Goal: Transaction & Acquisition: Book appointment/travel/reservation

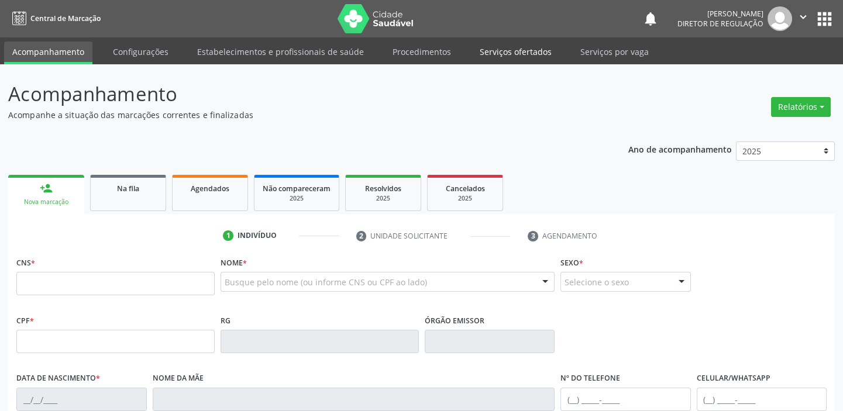
click at [511, 47] on link "Serviços ofertados" at bounding box center [516, 52] width 88 height 20
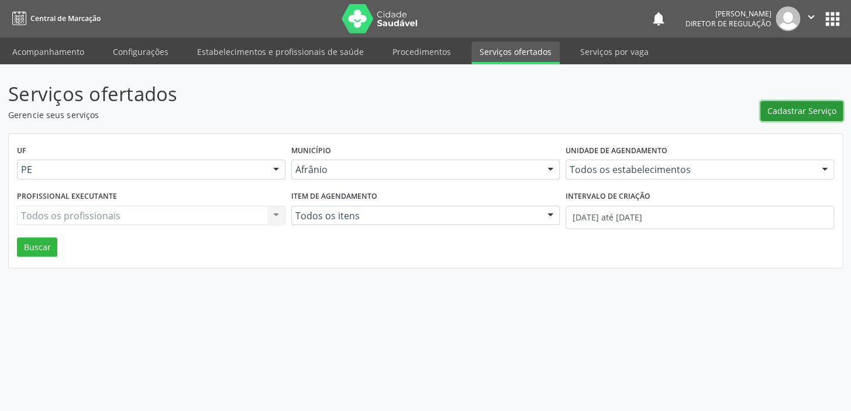
click at [794, 112] on span "Cadastrar Serviço" at bounding box center [802, 111] width 69 height 12
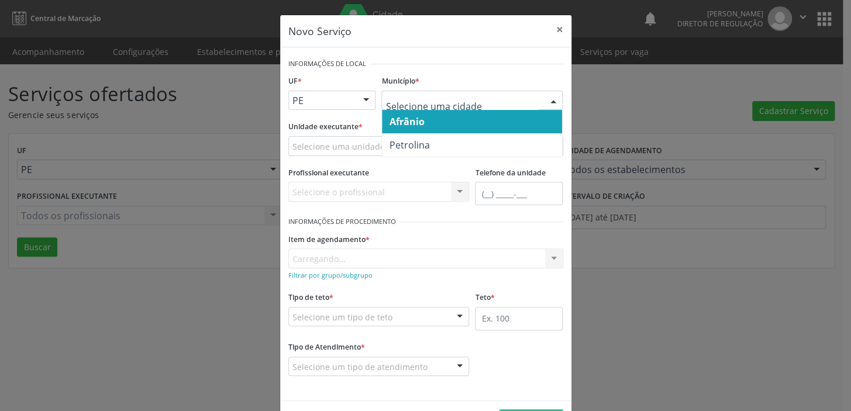
click at [415, 125] on span "Afrânio" at bounding box center [406, 121] width 35 height 13
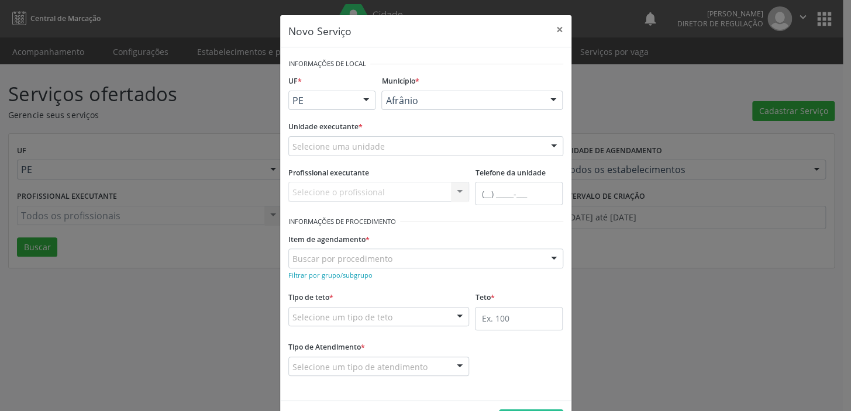
click at [328, 139] on div "Selecione uma unidade" at bounding box center [425, 146] width 275 height 20
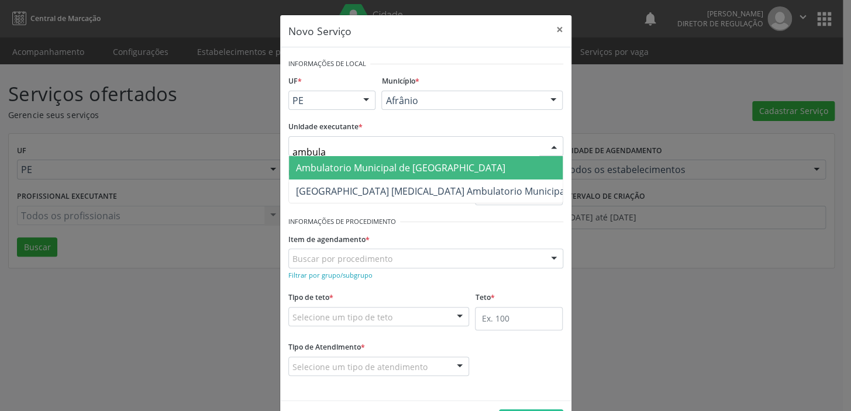
type input "ambulat"
click at [333, 167] on span "Ambulatorio Municipal de [GEOGRAPHIC_DATA]" at bounding box center [400, 167] width 209 height 13
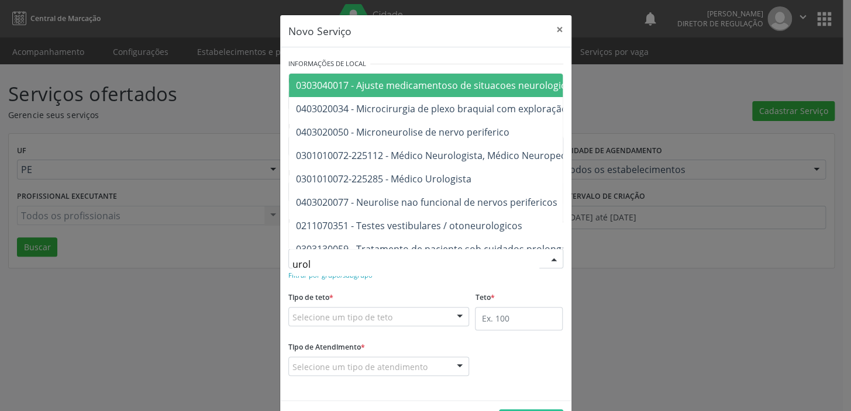
type input "urolo"
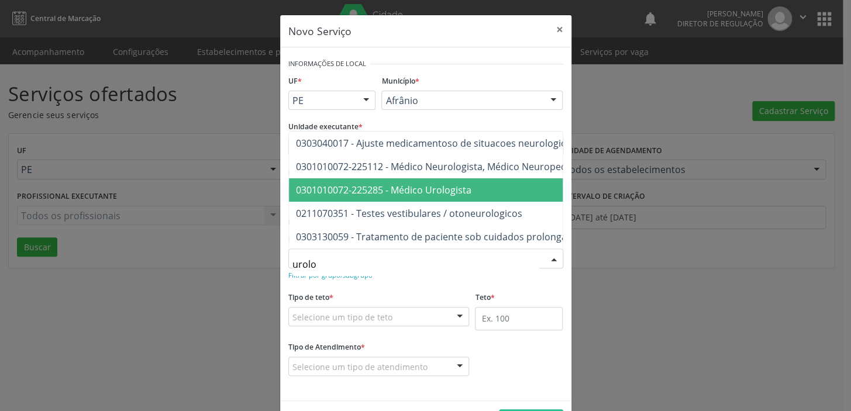
click at [332, 184] on span "0301010072-225285 - Médico Urologista" at bounding box center [384, 190] width 176 height 13
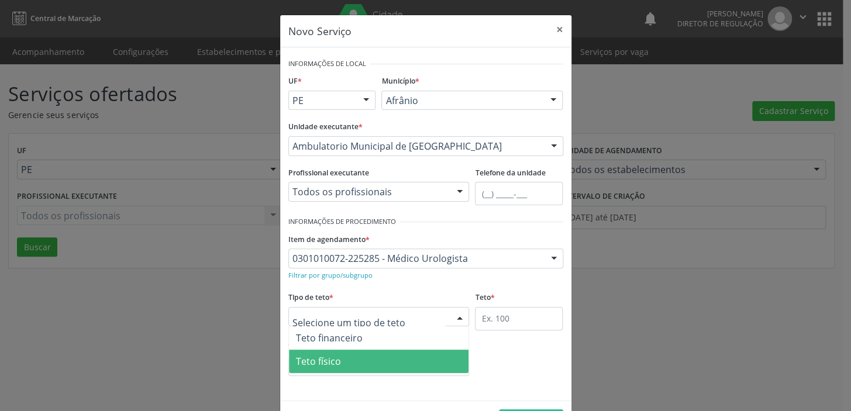
click at [318, 352] on span "Teto físico" at bounding box center [379, 361] width 180 height 23
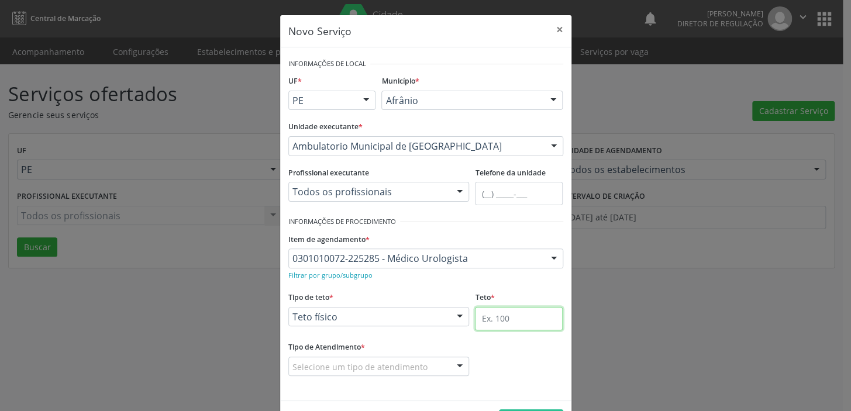
click at [503, 317] on input "text" at bounding box center [519, 318] width 88 height 23
type input "1"
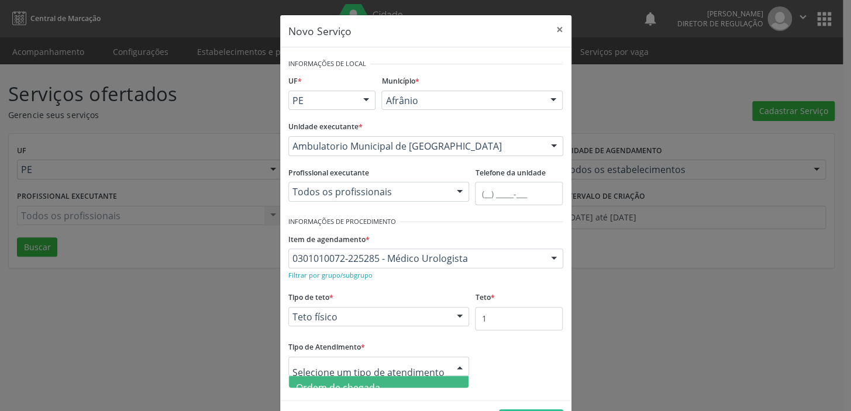
click at [326, 383] on span "Ordem de chegada" at bounding box center [338, 387] width 84 height 13
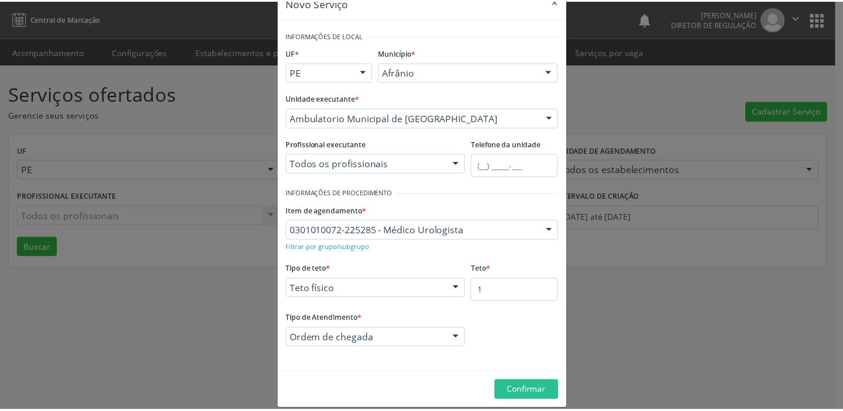
scroll to position [40, 0]
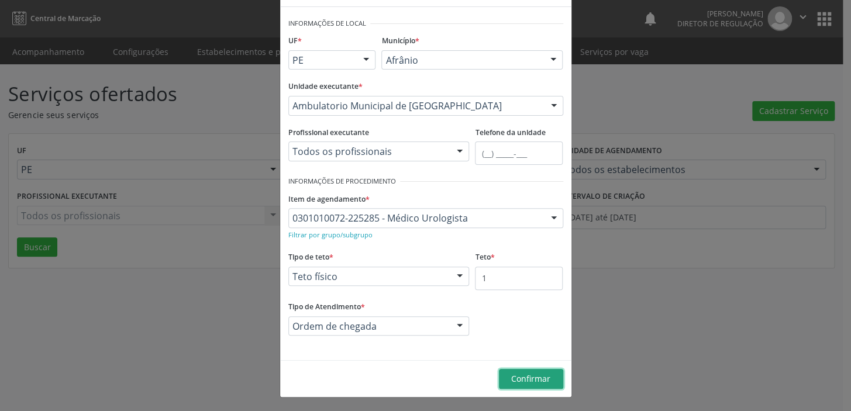
click at [514, 383] on span "Confirmar" at bounding box center [530, 378] width 39 height 11
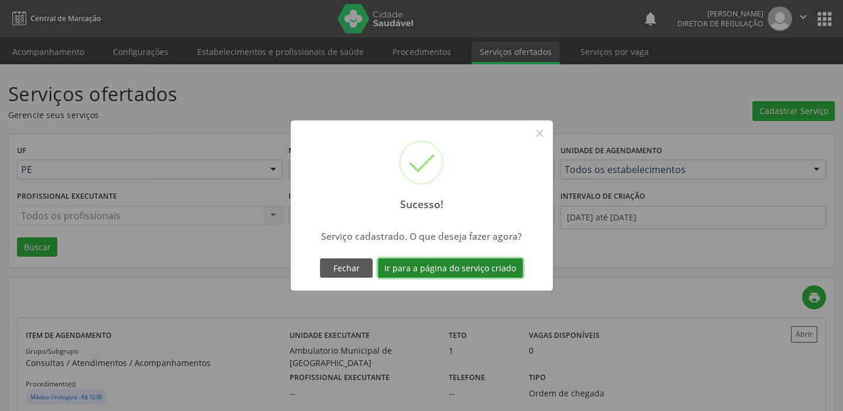
click at [415, 263] on button "Ir para a página do serviço criado" at bounding box center [450, 269] width 145 height 20
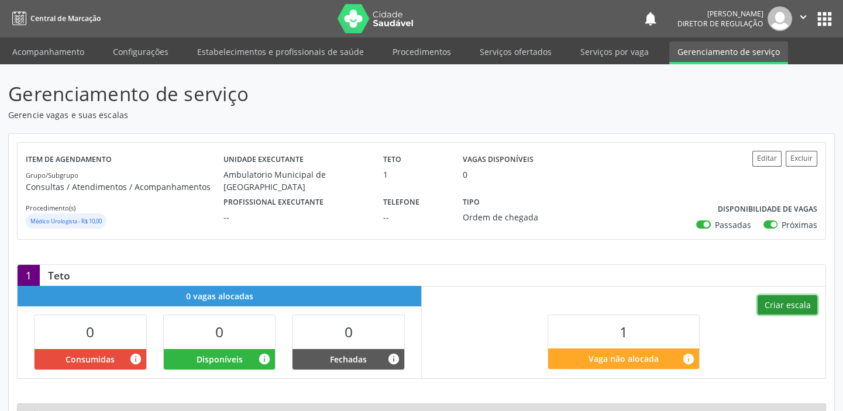
click at [780, 304] on button "Criar escala" at bounding box center [788, 305] width 60 height 20
select select "7"
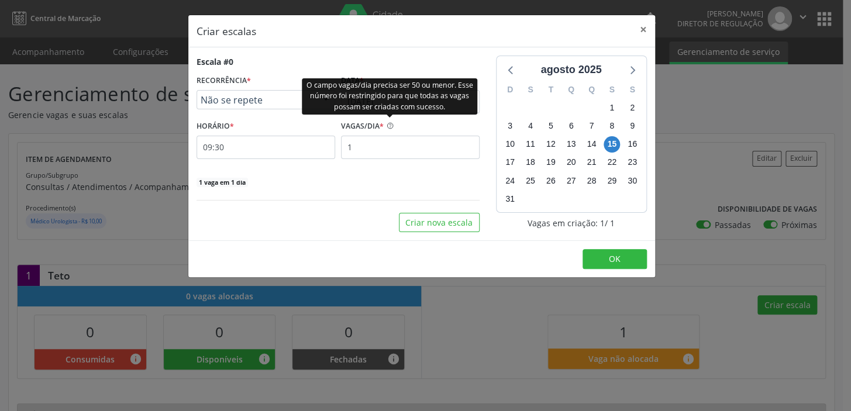
click at [373, 105] on div "O campo vagas/dia precisa ser 50 ou menor. Esse número foi restringido para que…" at bounding box center [390, 96] width 176 height 36
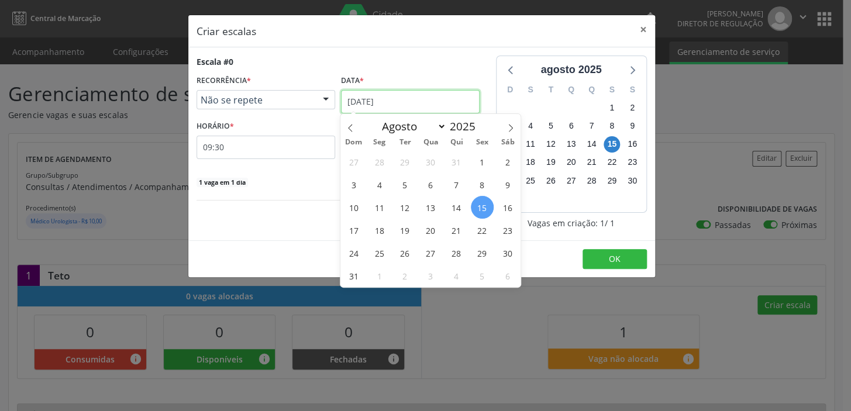
click at [410, 103] on input "[DATE]" at bounding box center [410, 101] width 139 height 23
click at [510, 208] on span "16" at bounding box center [508, 207] width 23 height 23
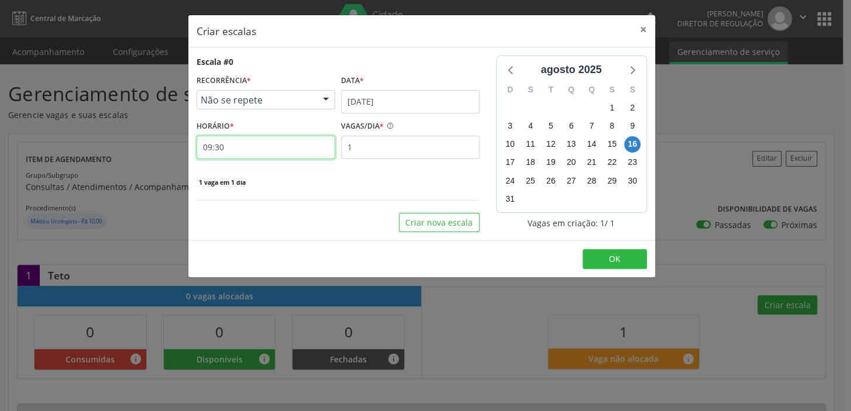
click at [242, 152] on input "09:30" at bounding box center [266, 147] width 139 height 23
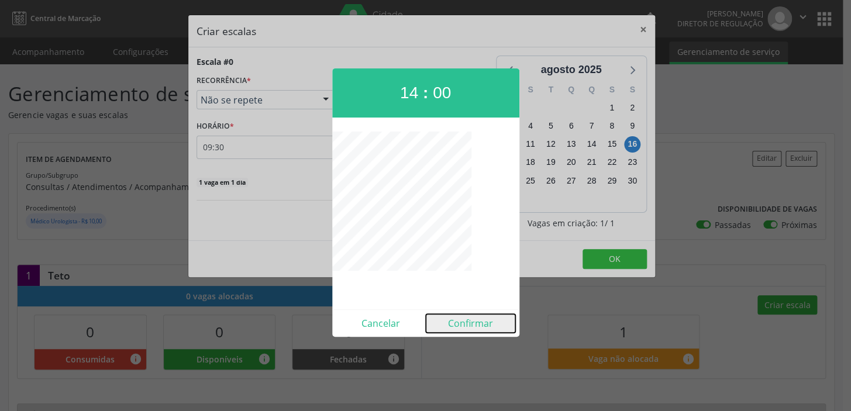
click at [473, 322] on button "Confirmar" at bounding box center [471, 323] width 90 height 19
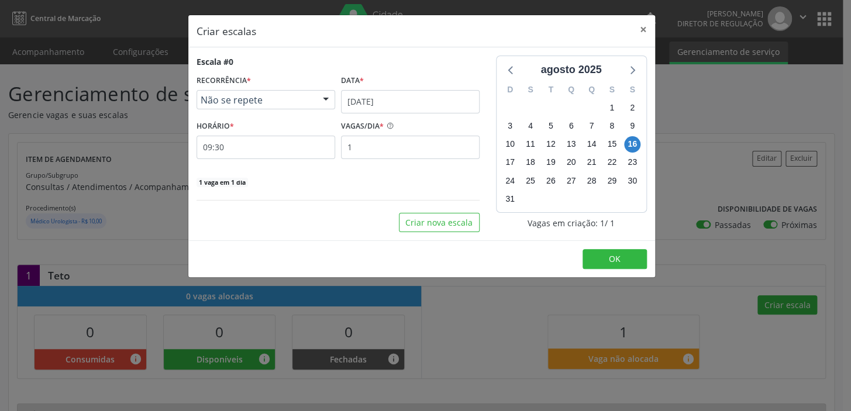
type input "14:00"
click at [620, 257] on span "OK" at bounding box center [615, 258] width 12 height 11
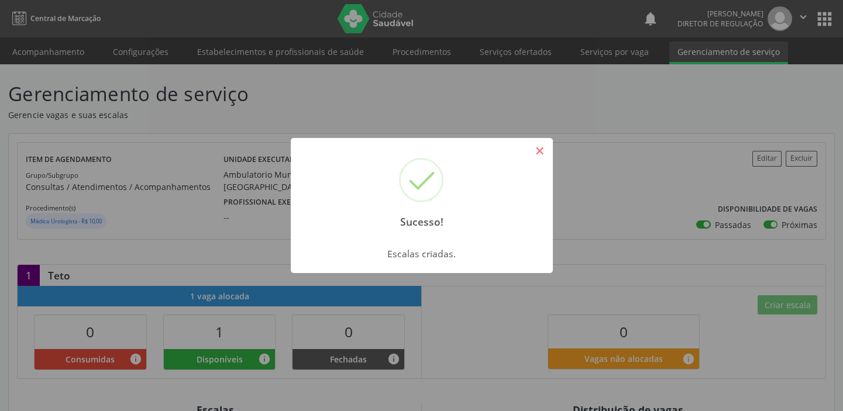
click at [549, 145] on button "×" at bounding box center [540, 151] width 20 height 20
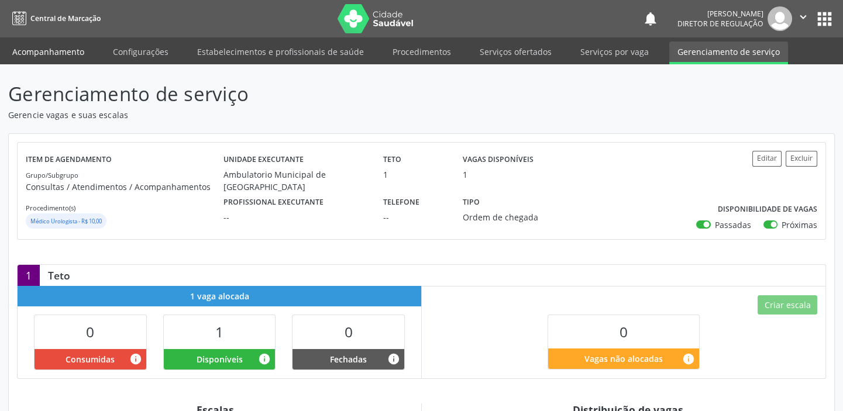
click at [47, 48] on link "Acompanhamento" at bounding box center [48, 52] width 88 height 20
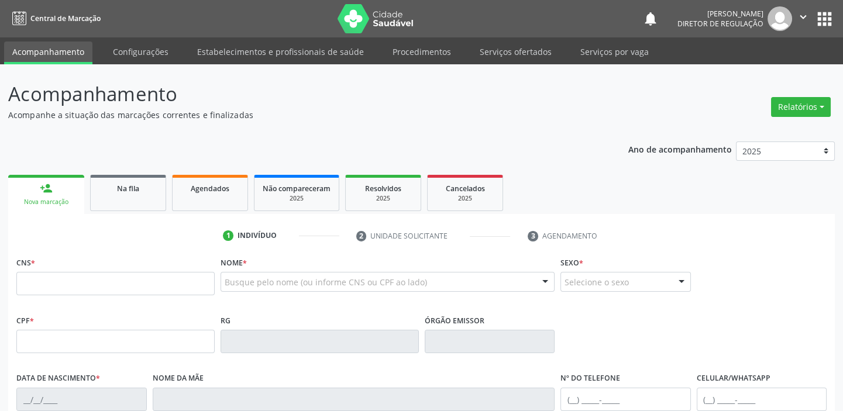
drag, startPoint x: 252, startPoint y: 270, endPoint x: 253, endPoint y: 281, distance: 10.5
click at [253, 274] on div "Nome * Busque pelo nome (ou informe CNS ou CPF ao lado) Nenhum resultado encont…" at bounding box center [388, 277] width 334 height 46
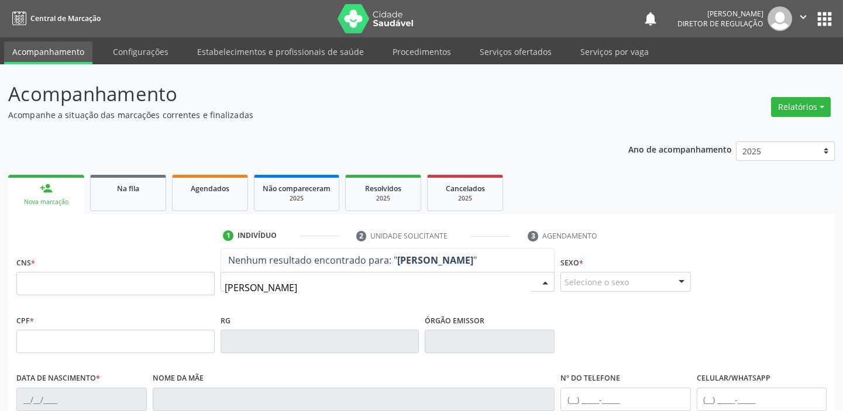
click at [248, 287] on input "[PERSON_NAME]" at bounding box center [378, 287] width 306 height 23
type input "[PERSON_NAME]"
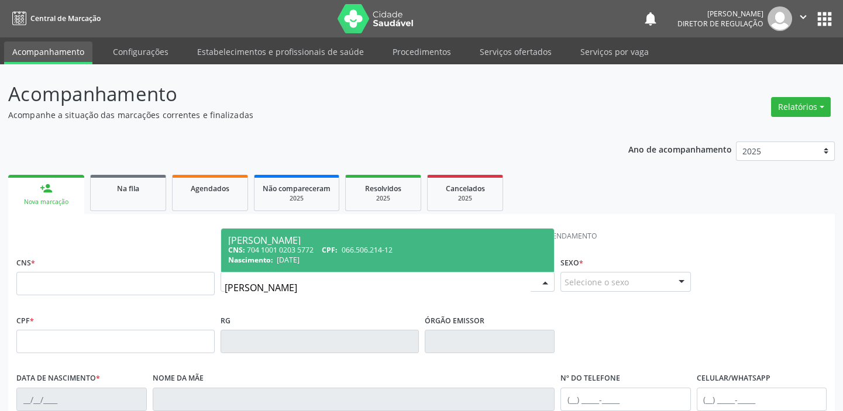
click at [330, 291] on input "[PERSON_NAME]" at bounding box center [378, 287] width 306 height 23
click at [328, 255] on div "Nascimento: [DATE]" at bounding box center [387, 260] width 319 height 10
type input "704 1001 0203 5772"
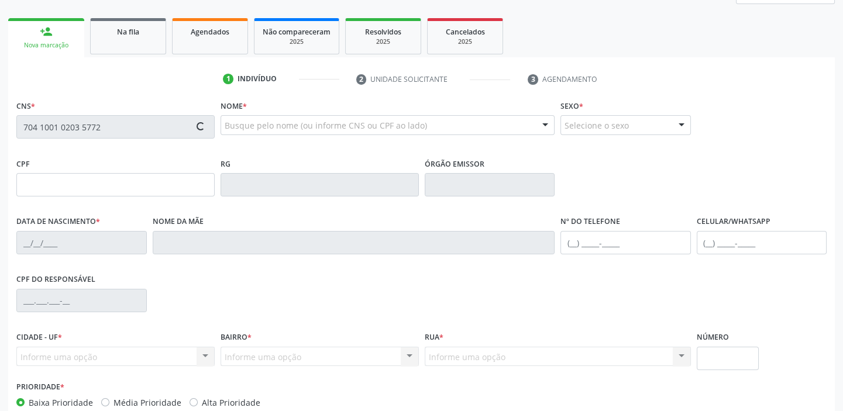
scroll to position [222, 0]
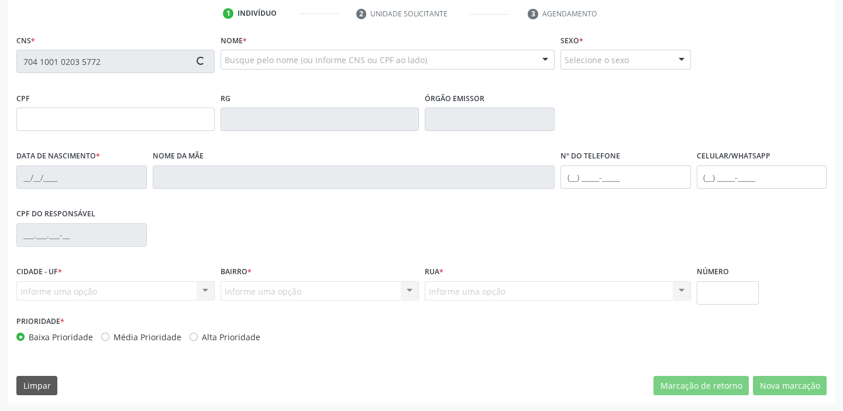
type input "066.506.214-12"
type input "[DATE]"
type input "[PERSON_NAME]"
type input "[PHONE_NUMBER]"
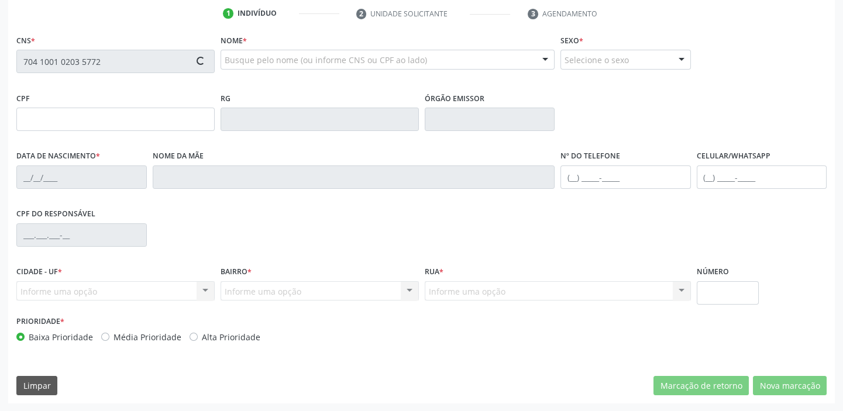
type input "711.728.284-31"
type input "120"
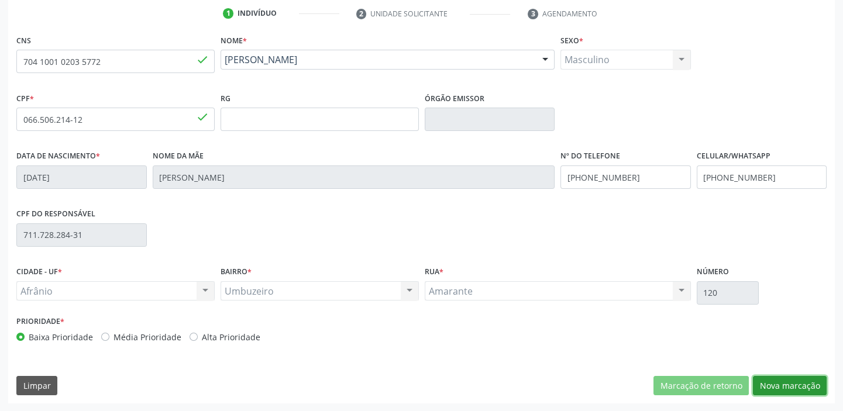
click at [769, 381] on button "Nova marcação" at bounding box center [790, 386] width 74 height 20
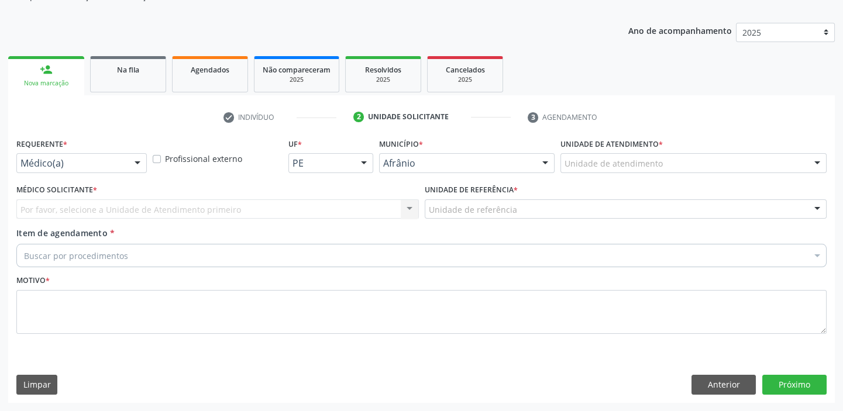
scroll to position [118, 0]
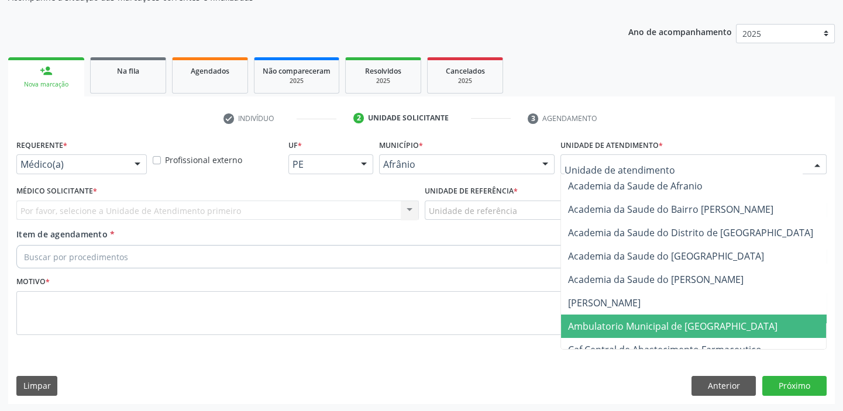
drag, startPoint x: 575, startPoint y: 328, endPoint x: 553, endPoint y: 302, distance: 34.0
click at [573, 325] on span "Ambulatorio Municipal de [GEOGRAPHIC_DATA]" at bounding box center [672, 326] width 209 height 13
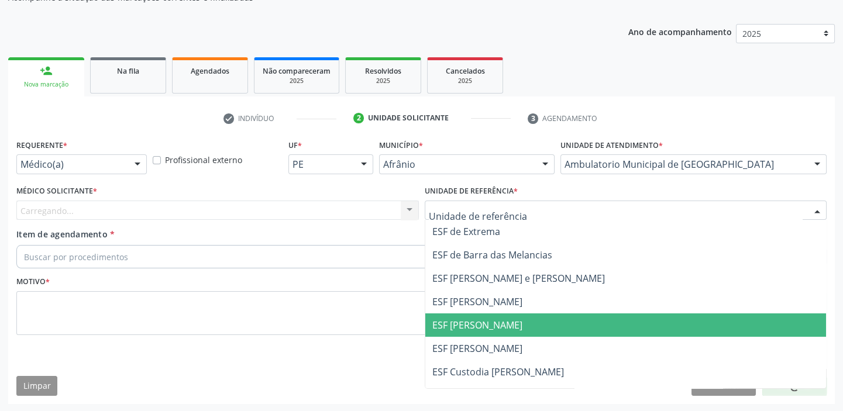
click at [447, 324] on span "ESF [PERSON_NAME]" at bounding box center [477, 325] width 90 height 13
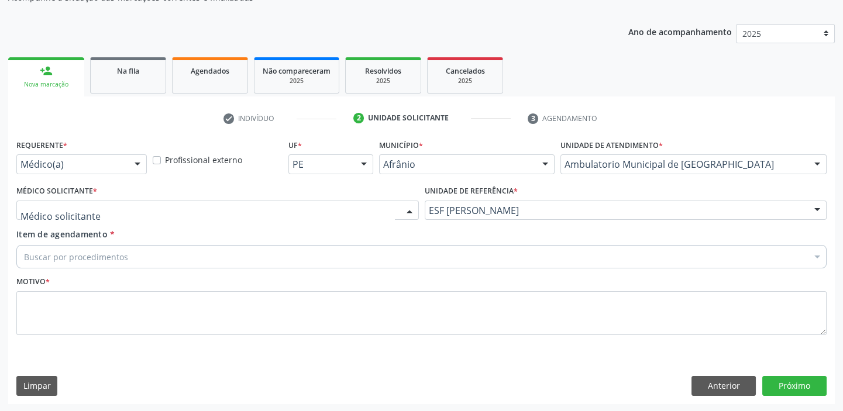
drag, startPoint x: 98, startPoint y: 201, endPoint x: 90, endPoint y: 223, distance: 23.7
click at [97, 202] on div at bounding box center [217, 211] width 402 height 20
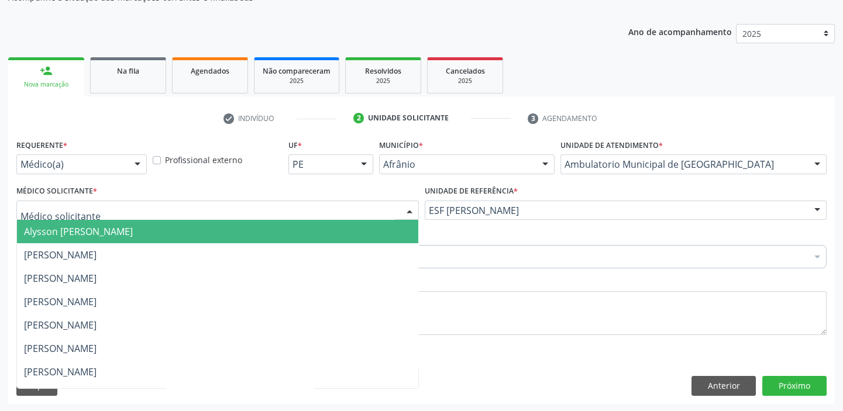
drag, startPoint x: 90, startPoint y: 225, endPoint x: 89, endPoint y: 232, distance: 7.1
click at [90, 227] on span "Alysson [PERSON_NAME]" at bounding box center [78, 231] width 109 height 13
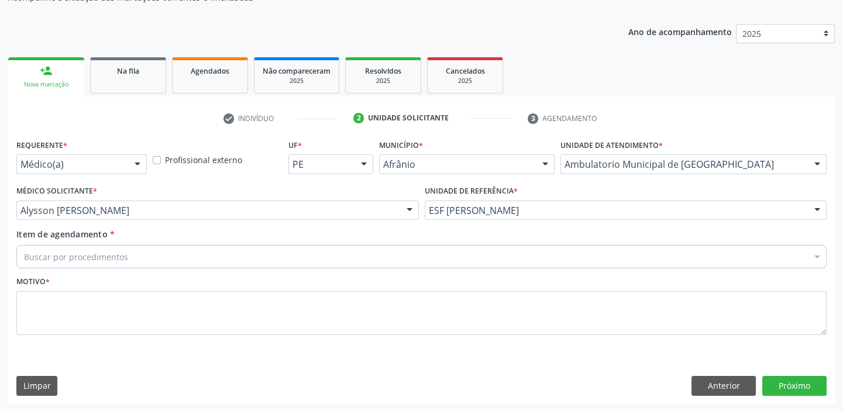
click at [86, 239] on label "Item de agendamento *" at bounding box center [65, 234] width 98 height 12
click at [24, 245] on input "Item de agendamento *" at bounding box center [24, 256] width 0 height 23
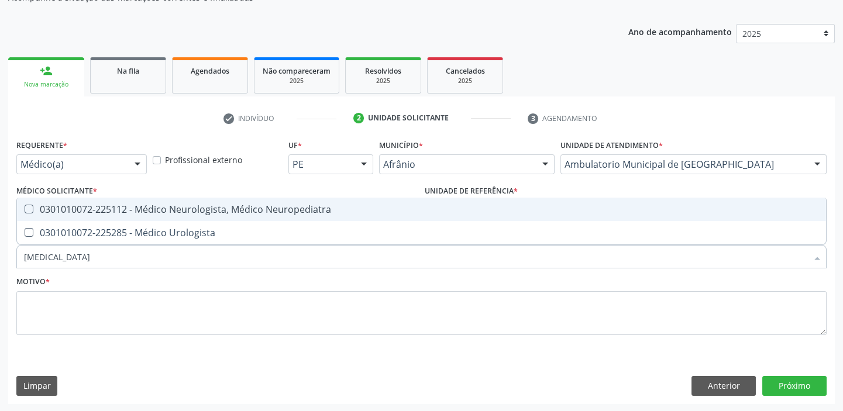
type input "urologista"
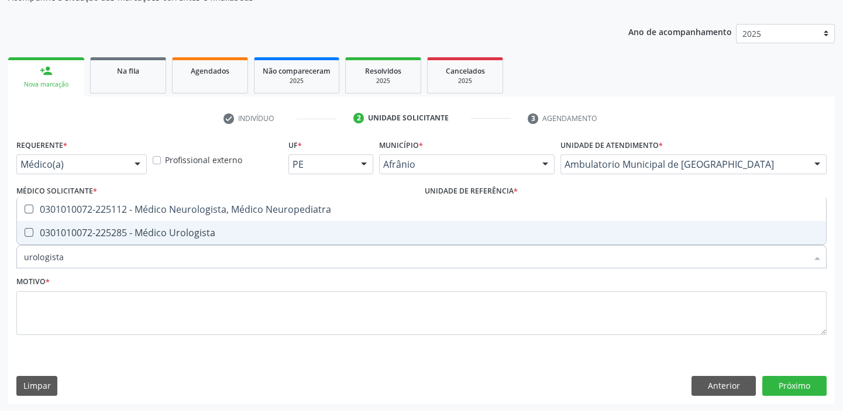
click at [92, 242] on span "0301010072-225285 - Médico Urologista" at bounding box center [421, 232] width 809 height 23
checkbox Urologista "true"
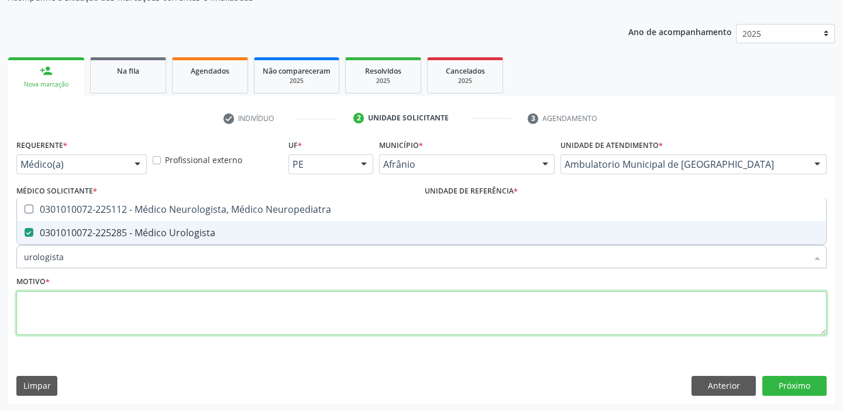
click at [51, 314] on textarea at bounding box center [421, 313] width 810 height 44
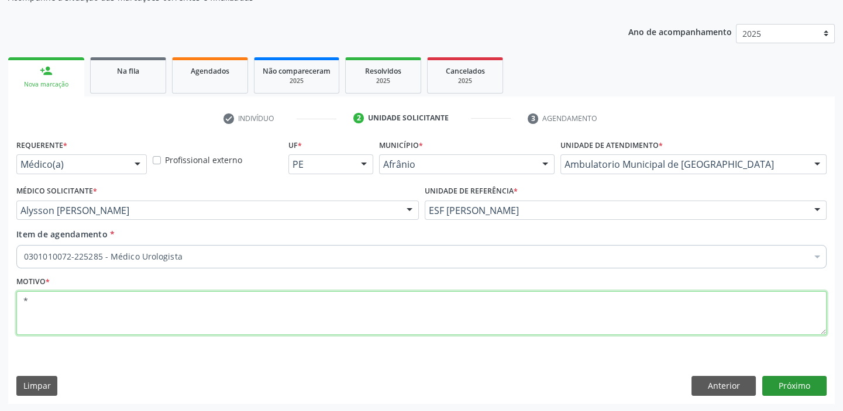
type textarea "*"
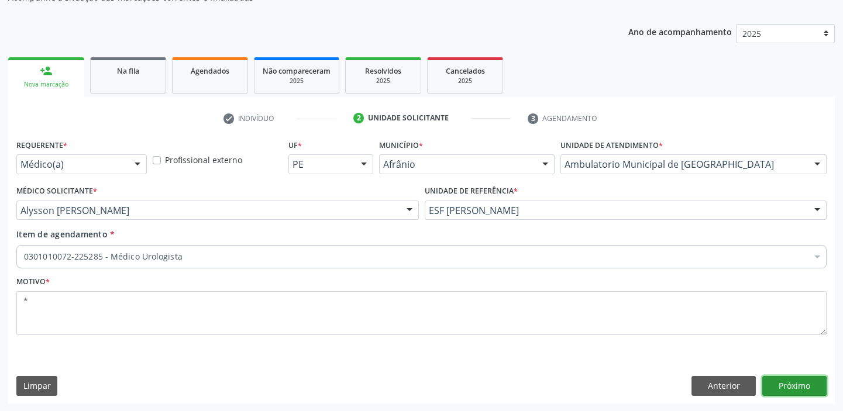
click at [805, 380] on button "Próximo" at bounding box center [794, 386] width 64 height 20
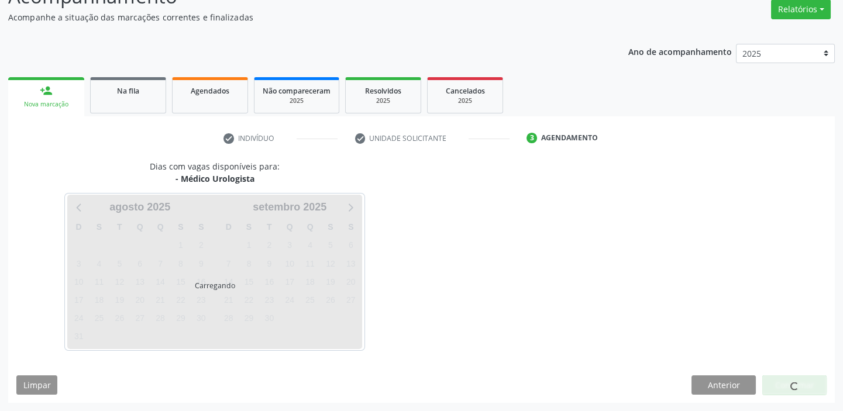
scroll to position [97, 0]
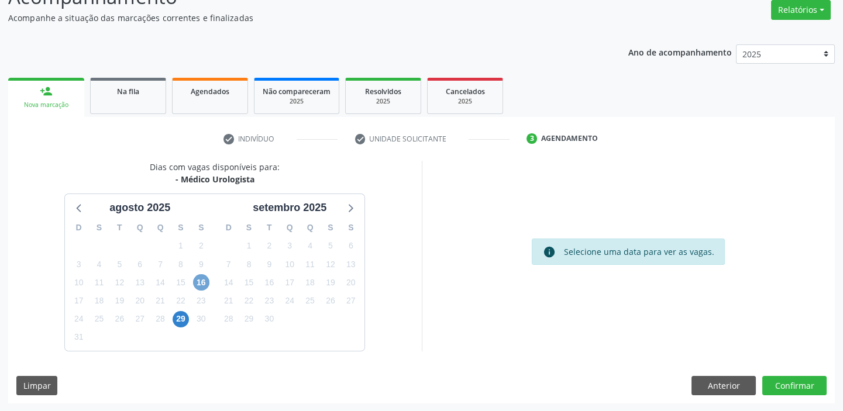
click at [198, 282] on span "16" at bounding box center [201, 282] width 16 height 16
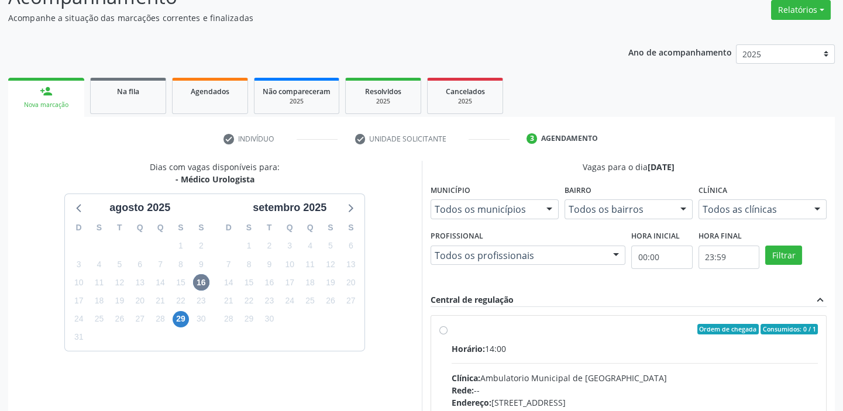
click at [448, 335] on input "Ordem de chegada Consumidos: 0 / 1 Horário: 14:00 Clínica: Ambulatorio Municipa…" at bounding box center [443, 329] width 8 height 11
radio input "true"
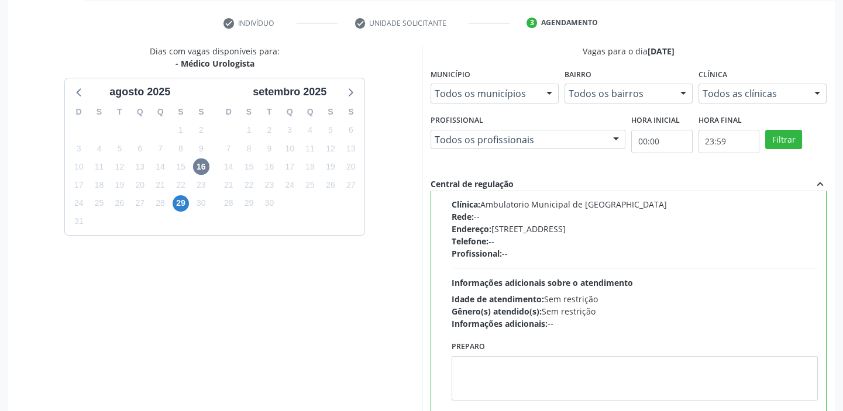
scroll to position [287, 0]
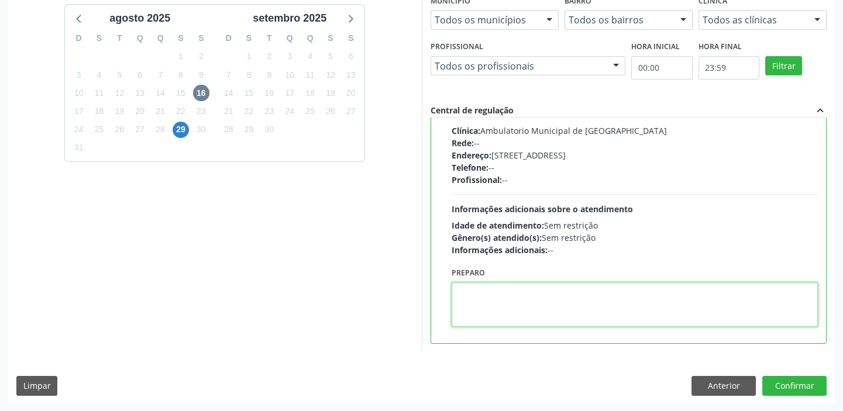
click at [460, 296] on textarea at bounding box center [635, 305] width 367 height 44
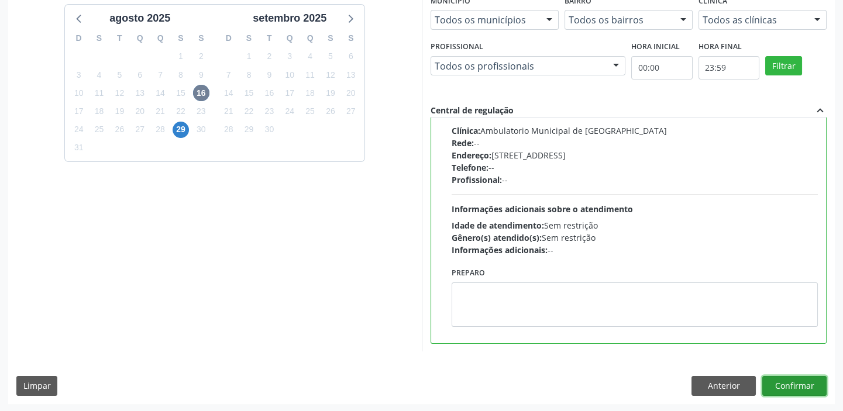
click at [792, 380] on button "Confirmar" at bounding box center [794, 386] width 64 height 20
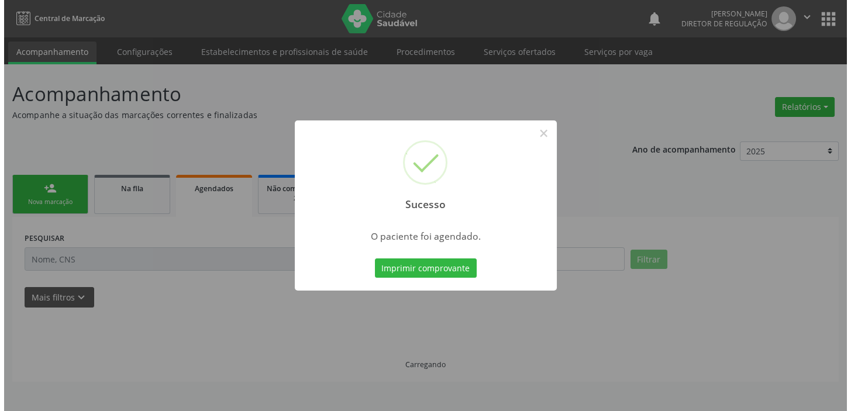
scroll to position [0, 0]
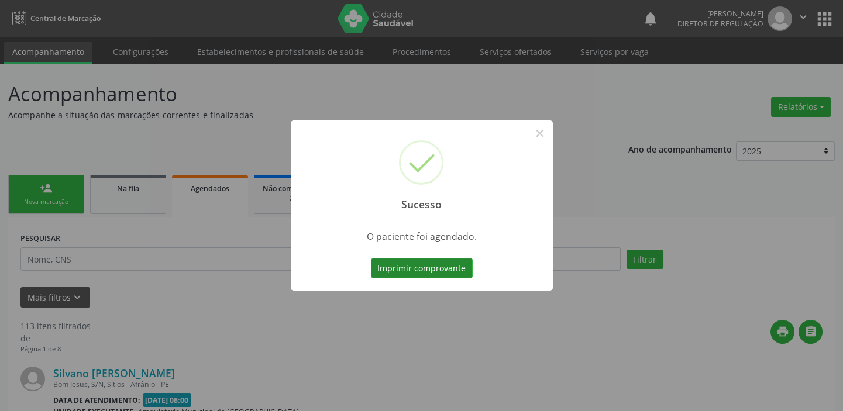
click at [426, 268] on button "Imprimir comprovante" at bounding box center [422, 269] width 102 height 20
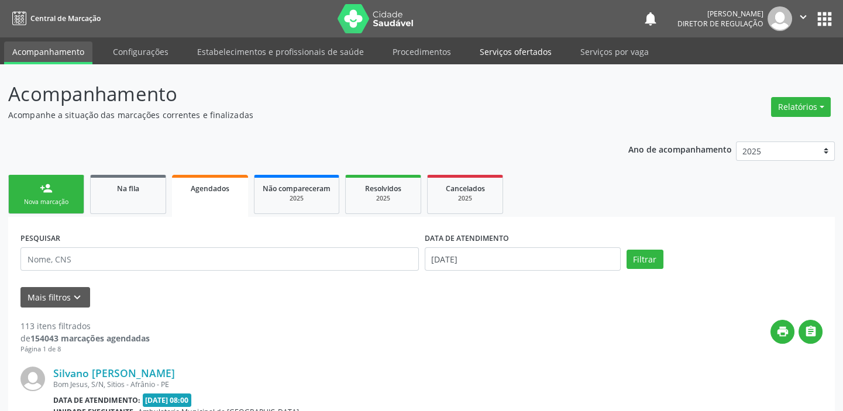
click at [530, 52] on link "Serviços ofertados" at bounding box center [516, 52] width 88 height 20
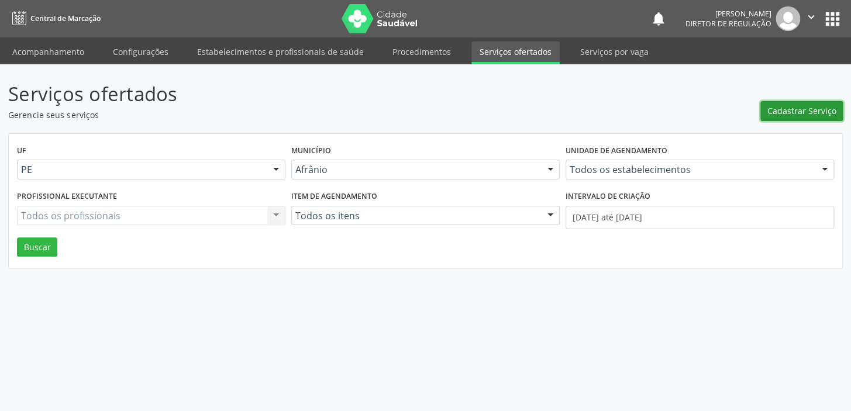
click at [808, 103] on button "Cadastrar Serviço" at bounding box center [802, 111] width 82 height 20
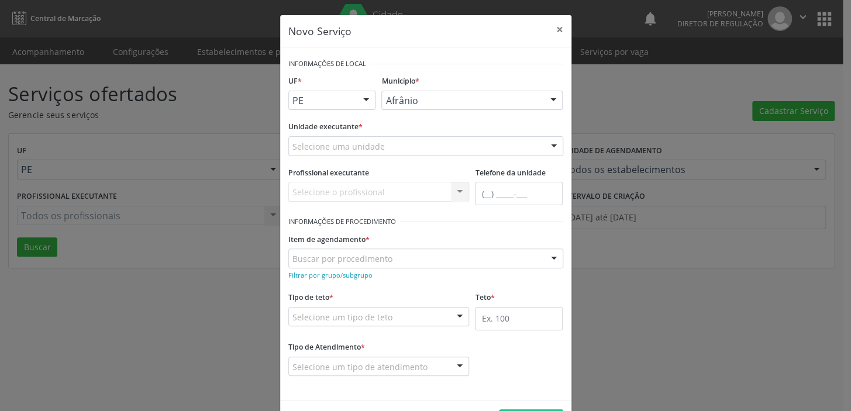
click at [209, 122] on div "Novo Serviço × Informações de Local UF * PE BA PE Nenhum resultado encontrado p…" at bounding box center [425, 205] width 851 height 411
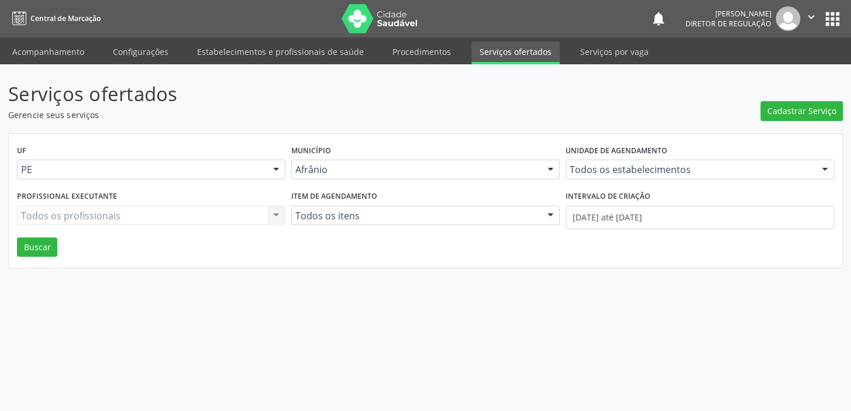
click at [840, 18] on button "apps" at bounding box center [833, 19] width 20 height 20
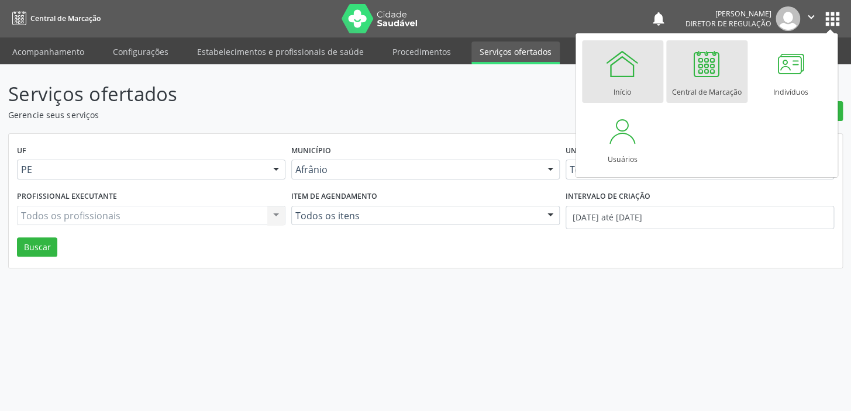
click at [617, 85] on div "Início" at bounding box center [623, 89] width 18 height 16
